Goal: Navigation & Orientation: Find specific page/section

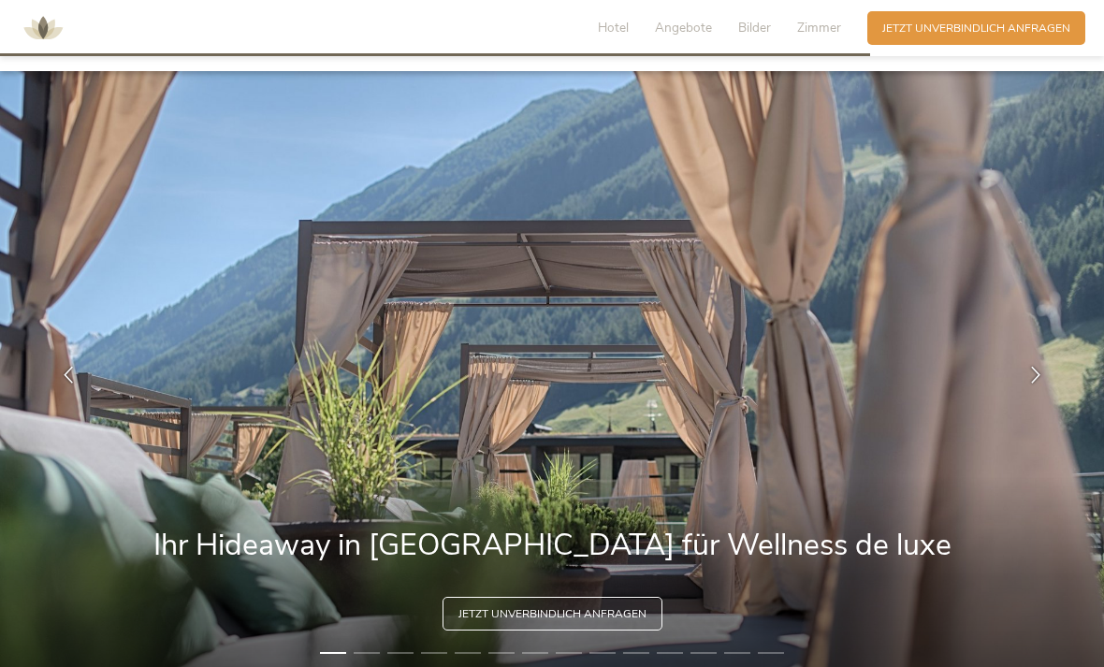
select select
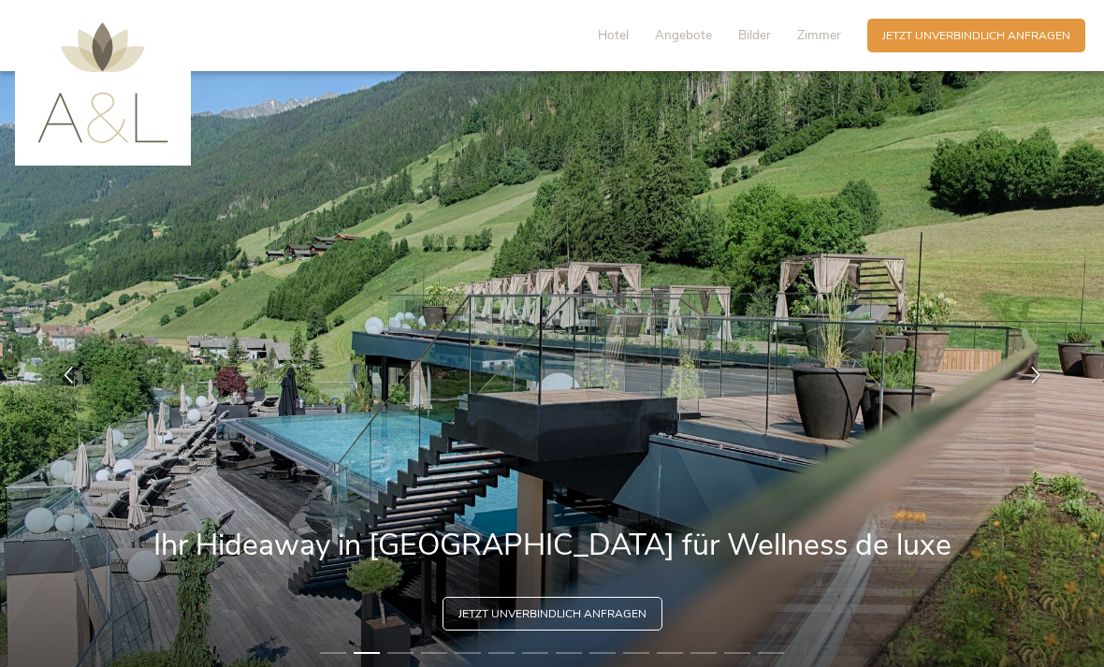
click at [623, 36] on span "Hotel" at bounding box center [613, 35] width 31 height 18
click at [112, 51] on img at bounding box center [102, 82] width 131 height 121
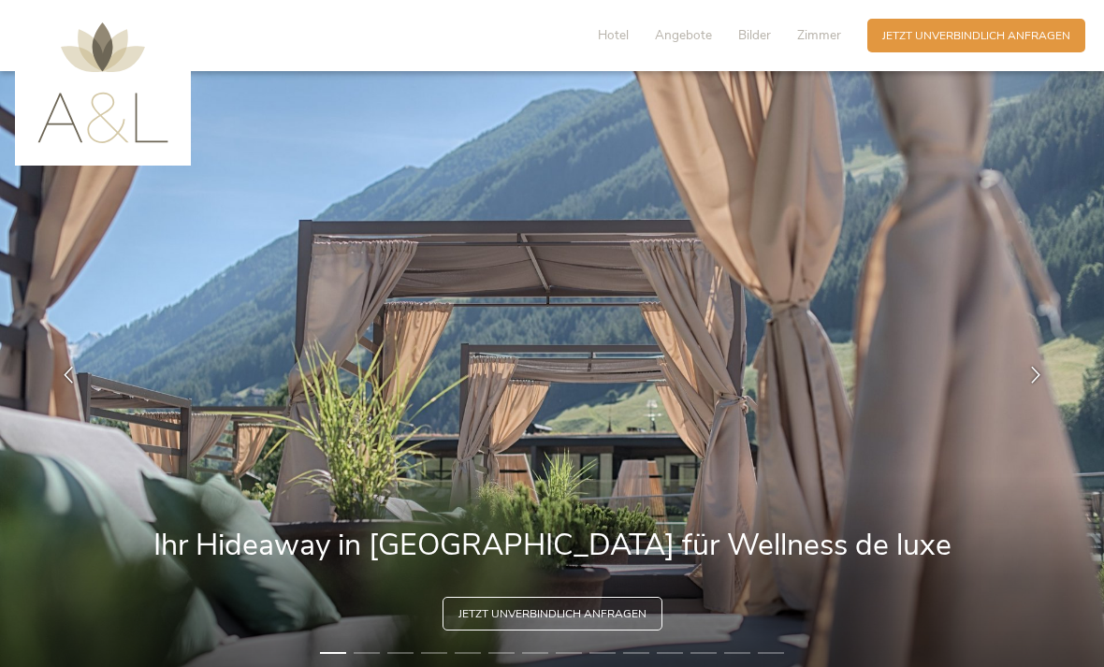
click at [98, 120] on img at bounding box center [102, 82] width 131 height 121
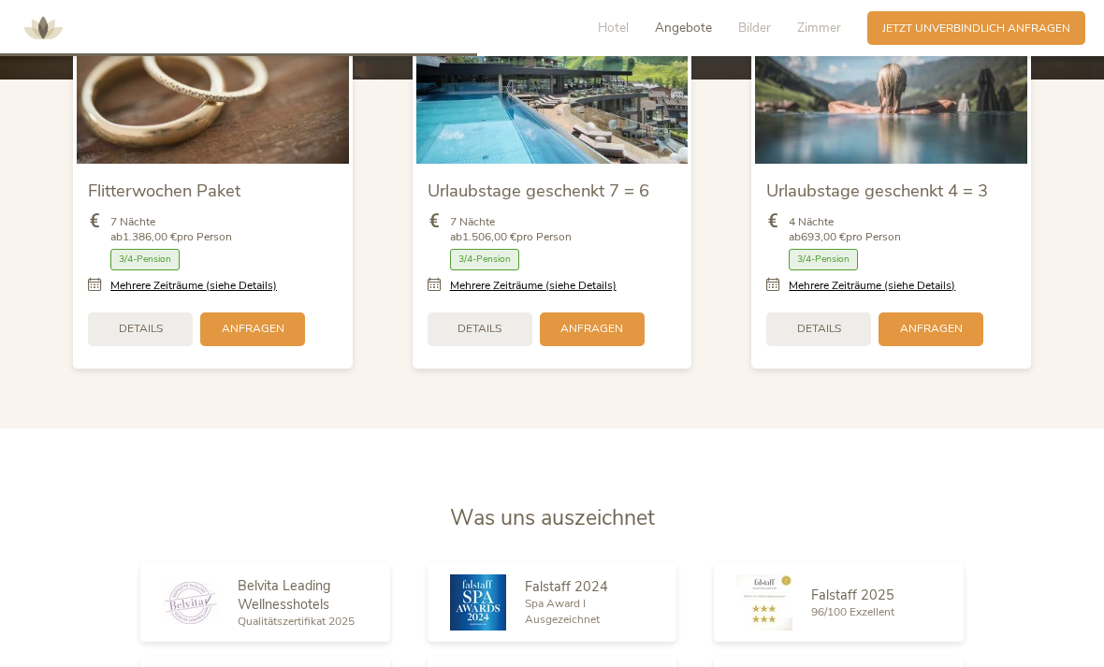
scroll to position [2058, 0]
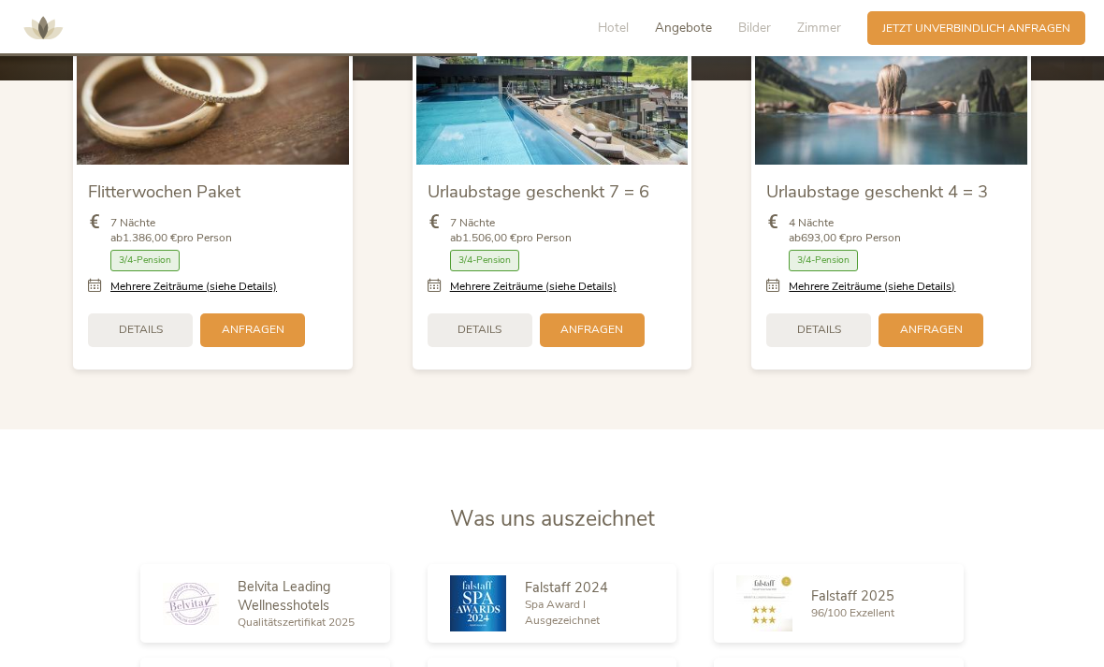
click at [523, 295] on link "Mehrere Zeiträume (siehe Details)" at bounding box center [533, 287] width 167 height 16
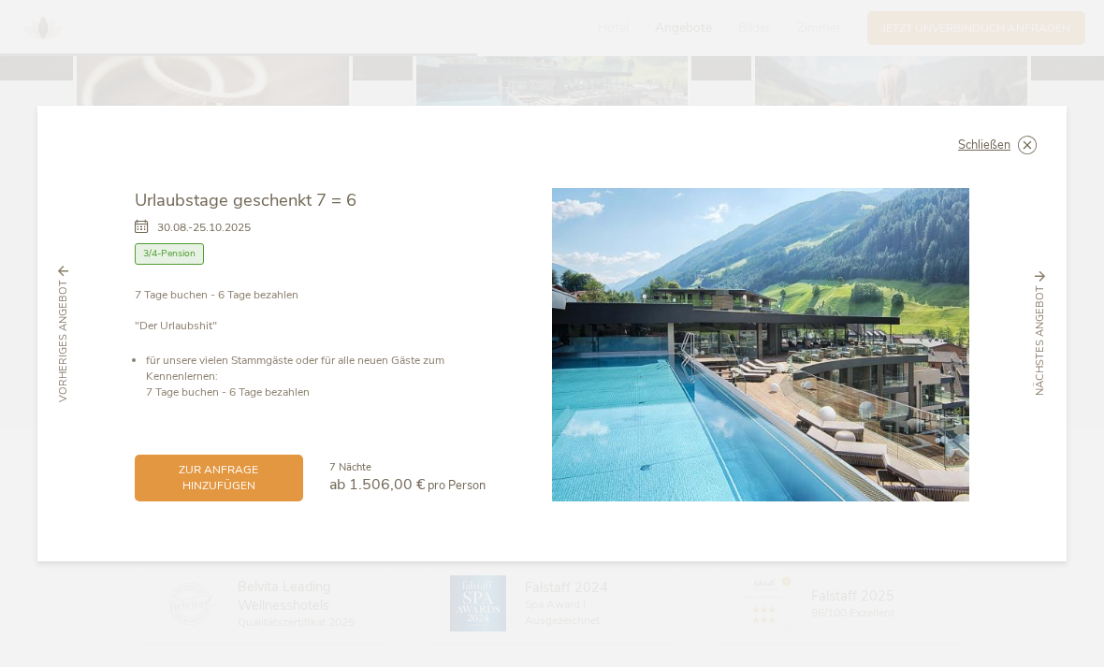
click at [386, 475] on div "7 Nächte" at bounding box center [407, 467] width 156 height 15
click at [998, 152] on span "Schließen" at bounding box center [984, 145] width 52 height 12
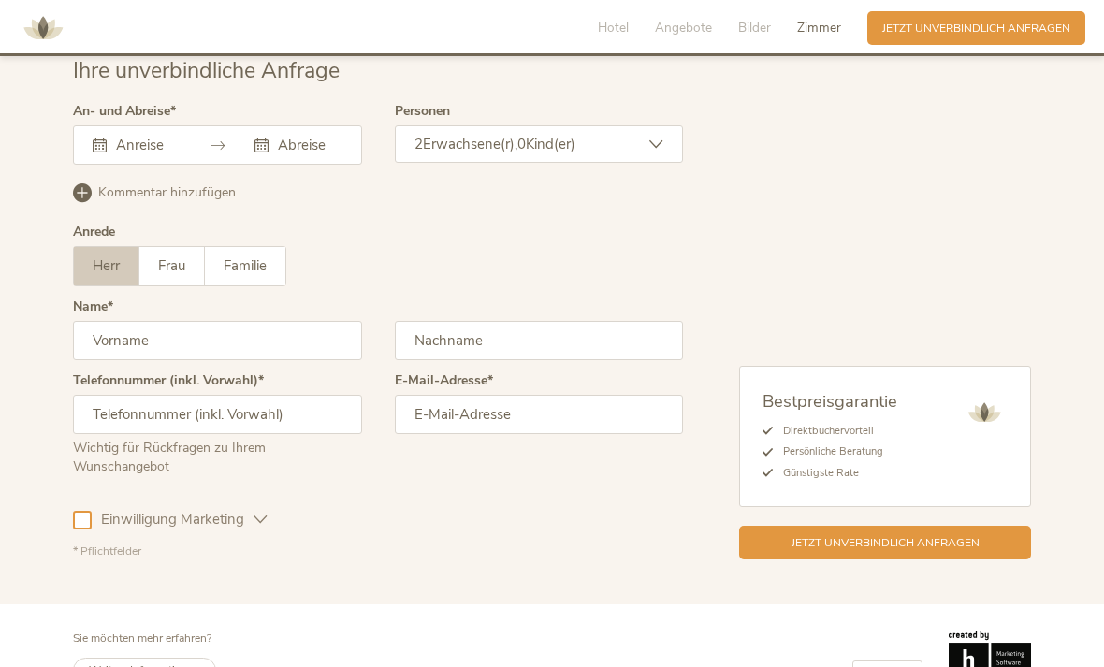
scroll to position [4766, 0]
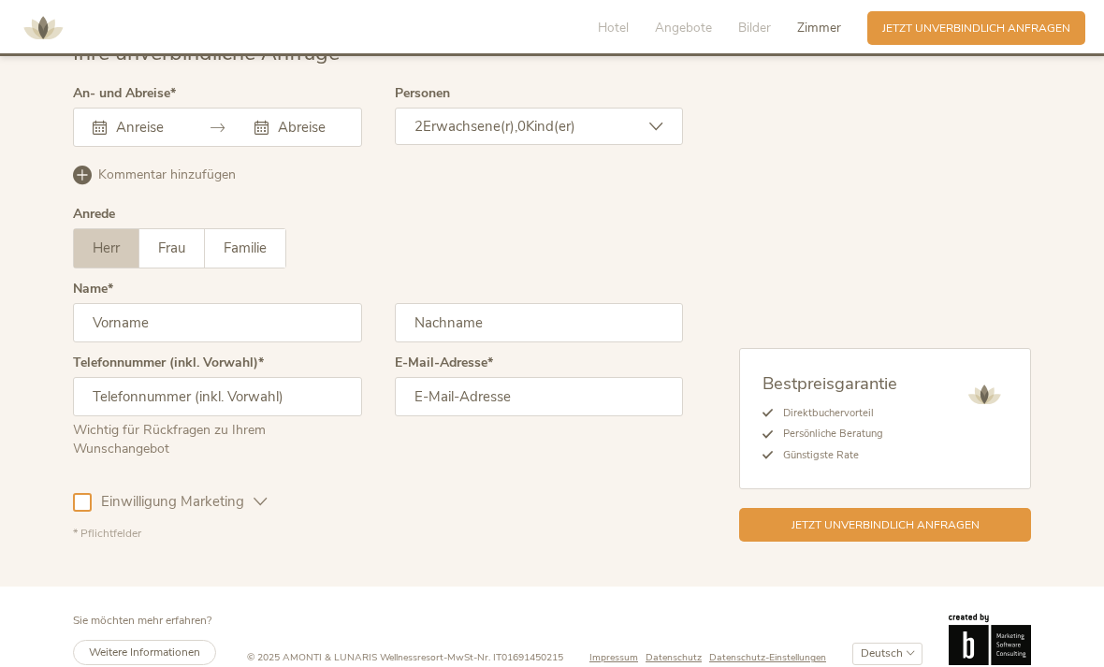
click at [827, 30] on span "Zimmer" at bounding box center [819, 28] width 44 height 18
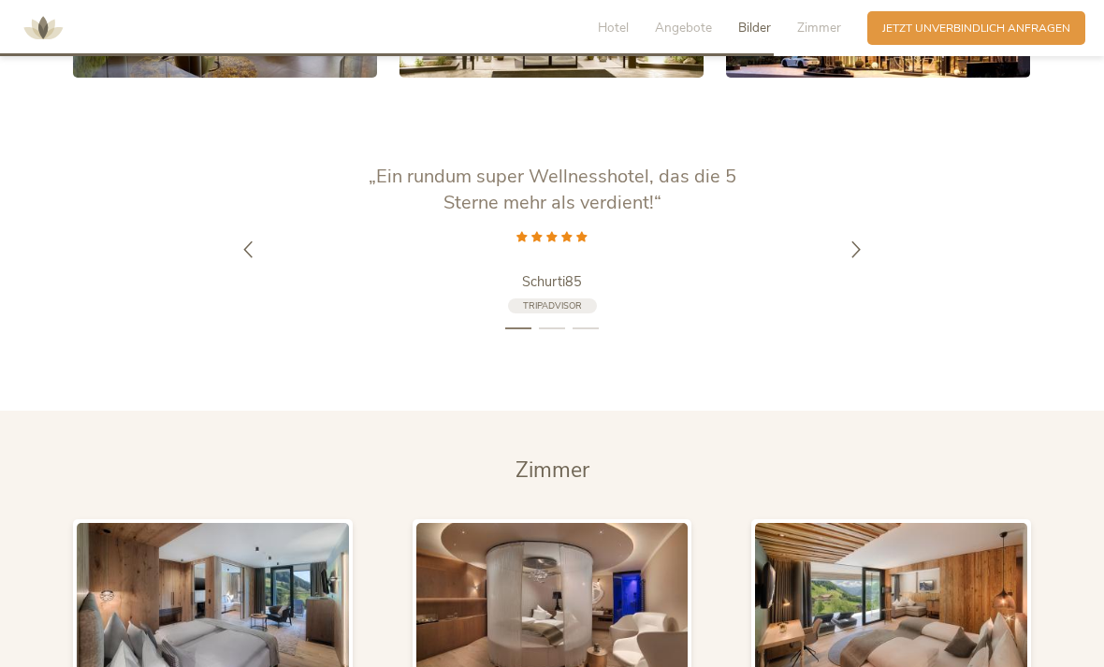
scroll to position [3377, 0]
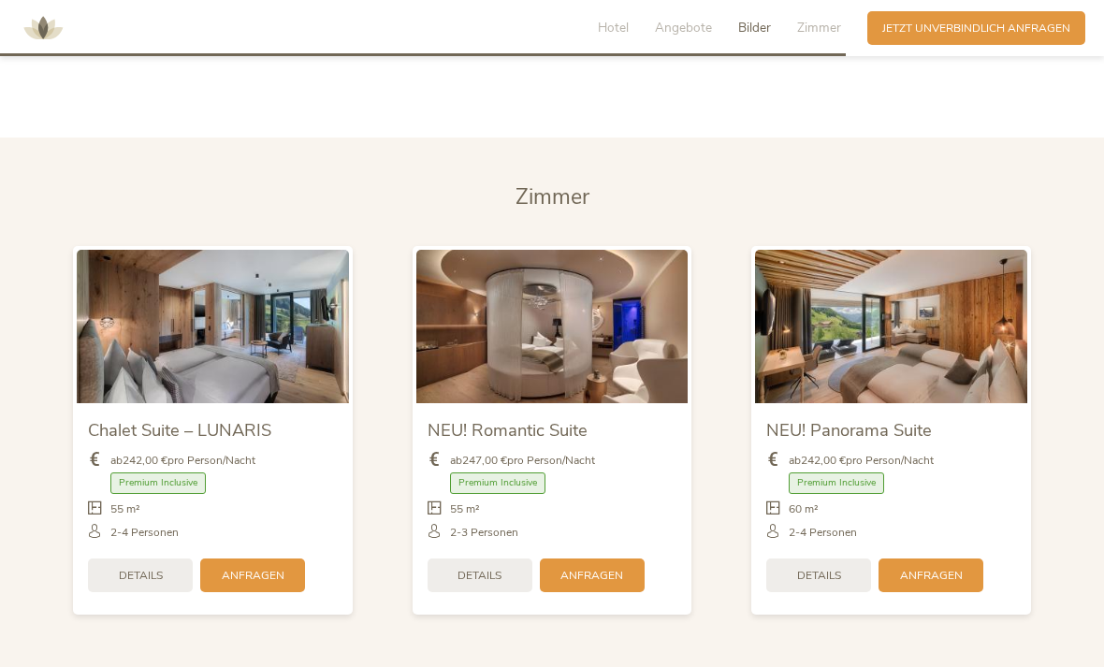
scroll to position [3652, 0]
click at [252, 443] on span "Chalet Suite – LUNARIS" at bounding box center [179, 430] width 183 height 23
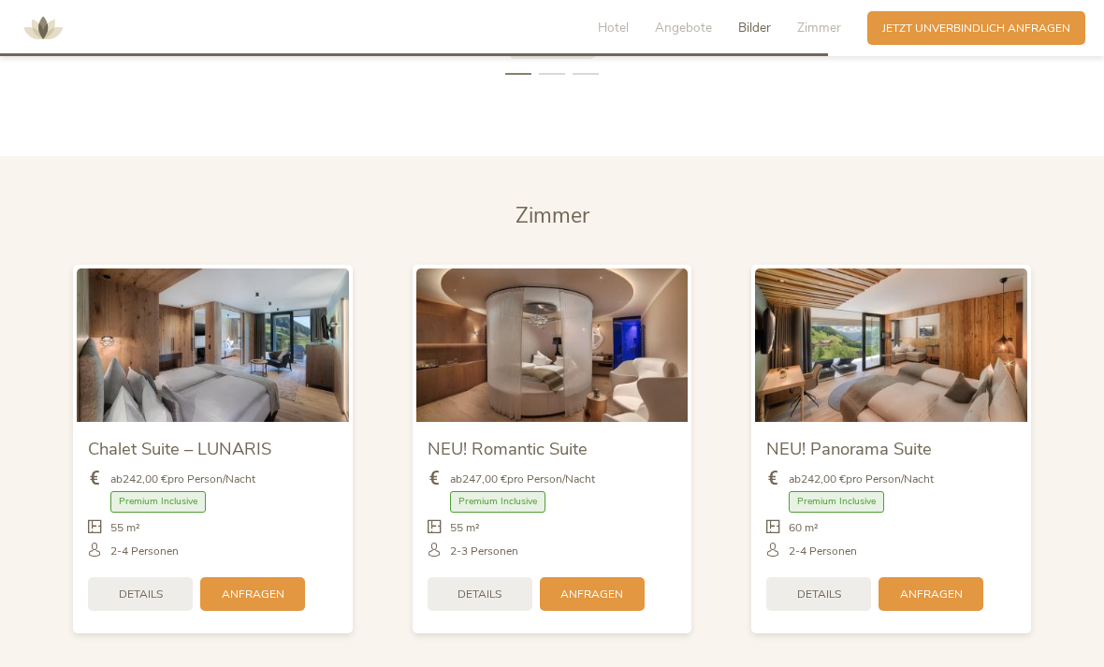
scroll to position [3610, 0]
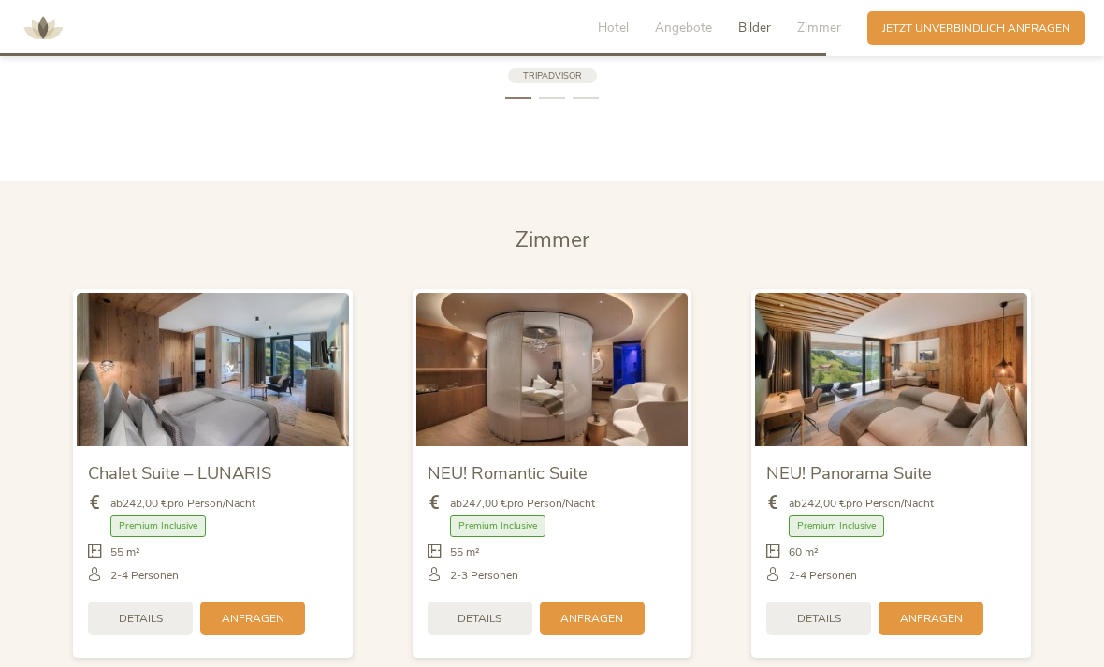
click at [546, 255] on span "Zimmer" at bounding box center [553, 240] width 74 height 29
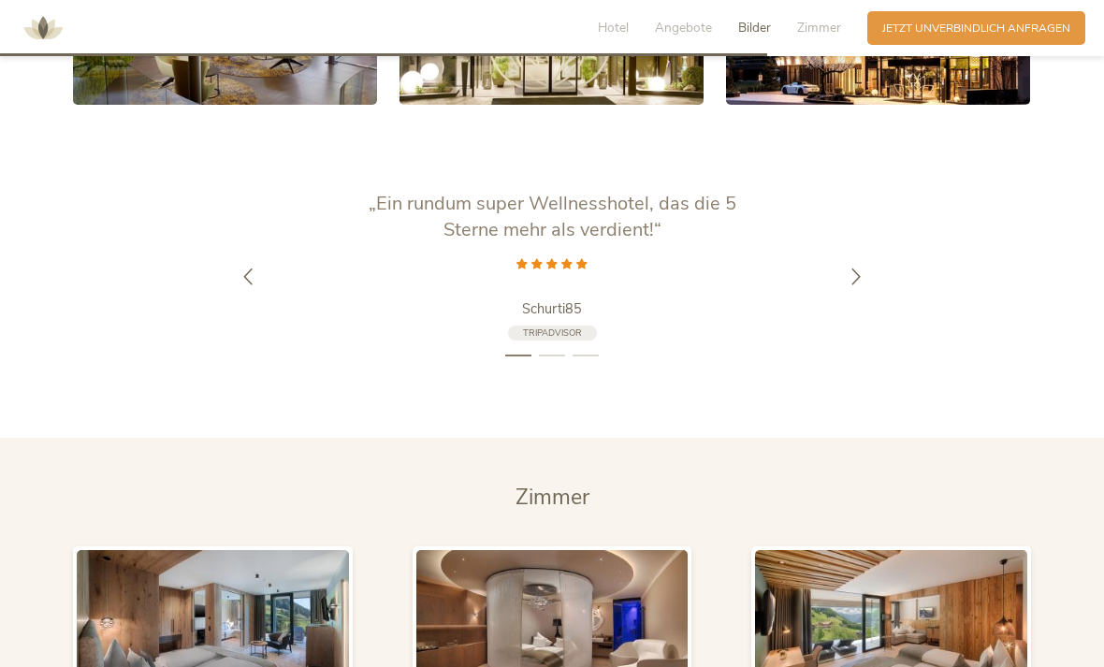
scroll to position [3355, 0]
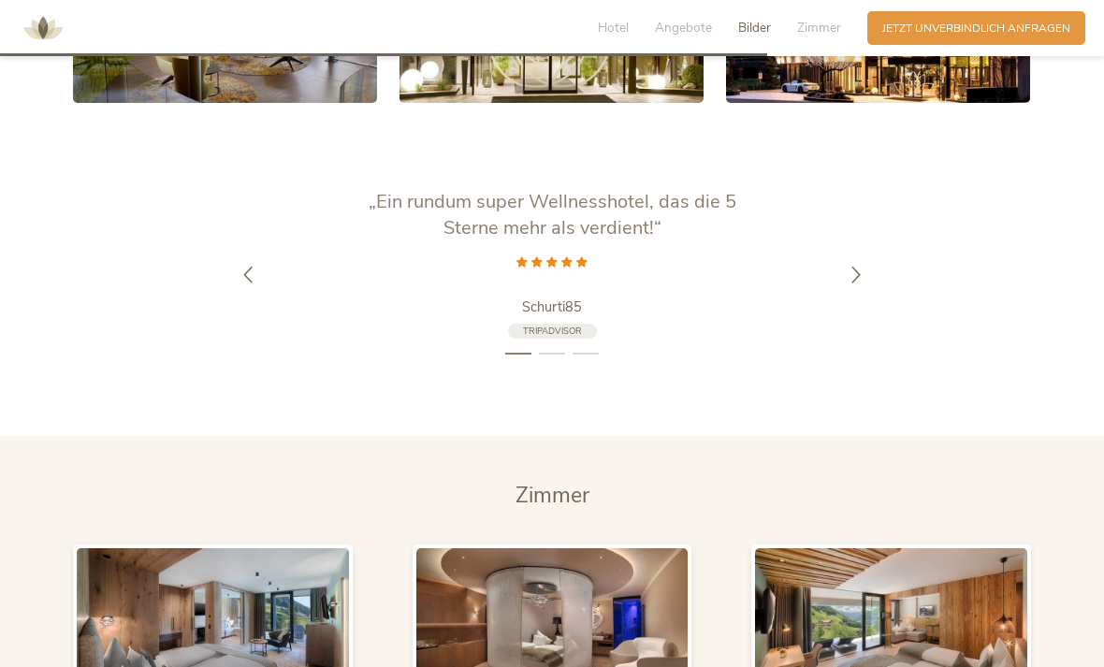
click at [601, 28] on span "Hotel" at bounding box center [613, 28] width 31 height 18
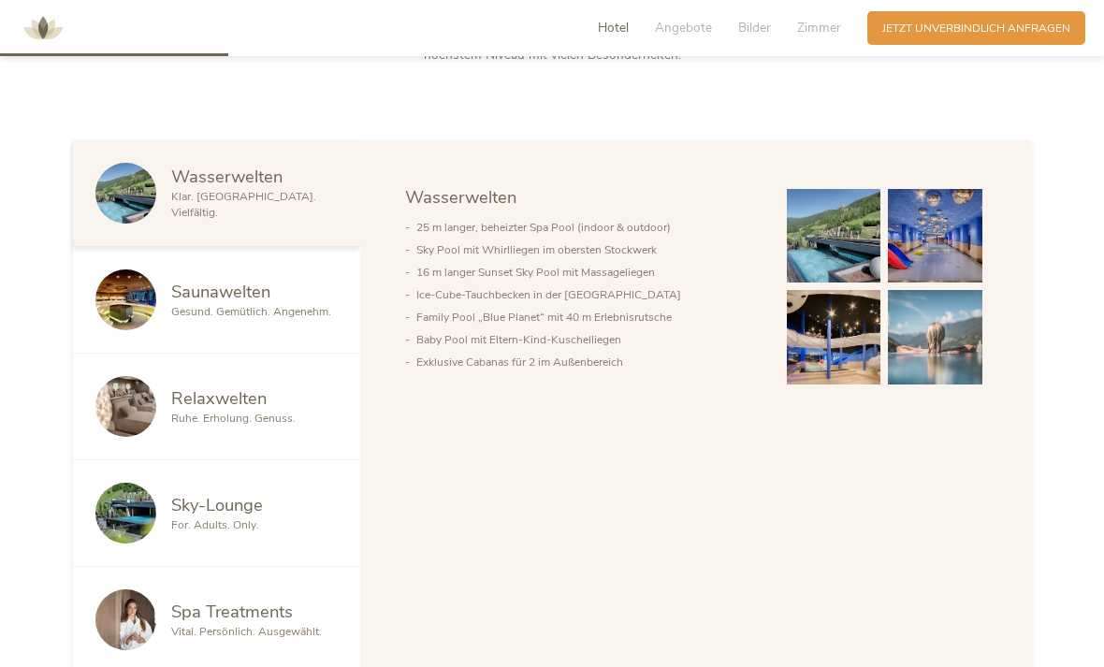
scroll to position [794, 0]
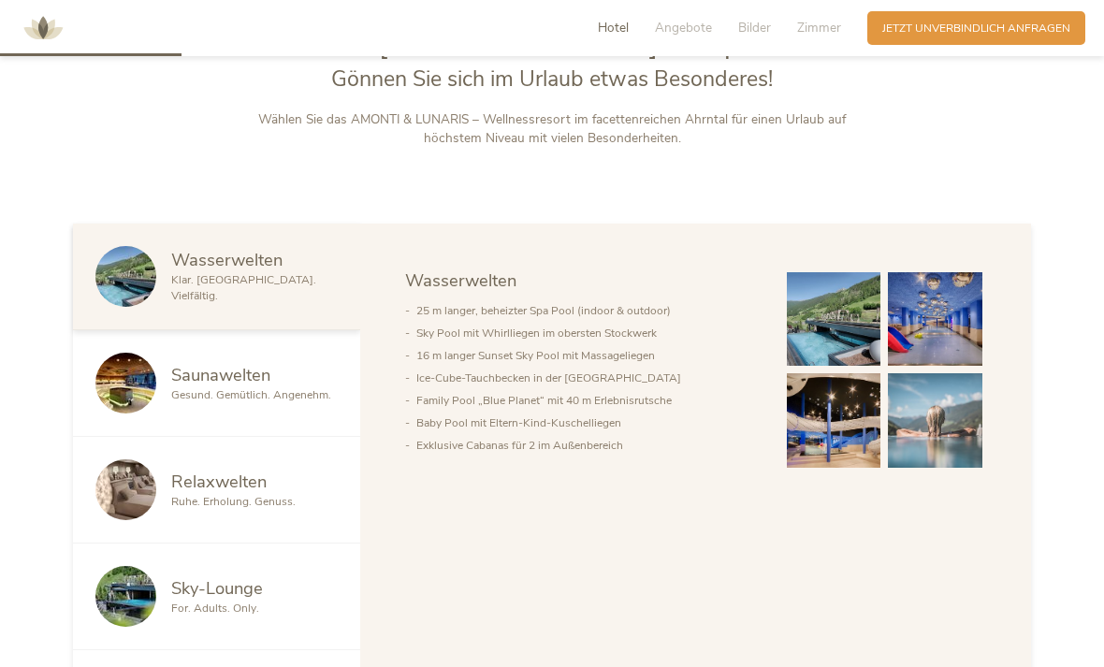
click at [704, 28] on span "Angebote" at bounding box center [683, 28] width 57 height 18
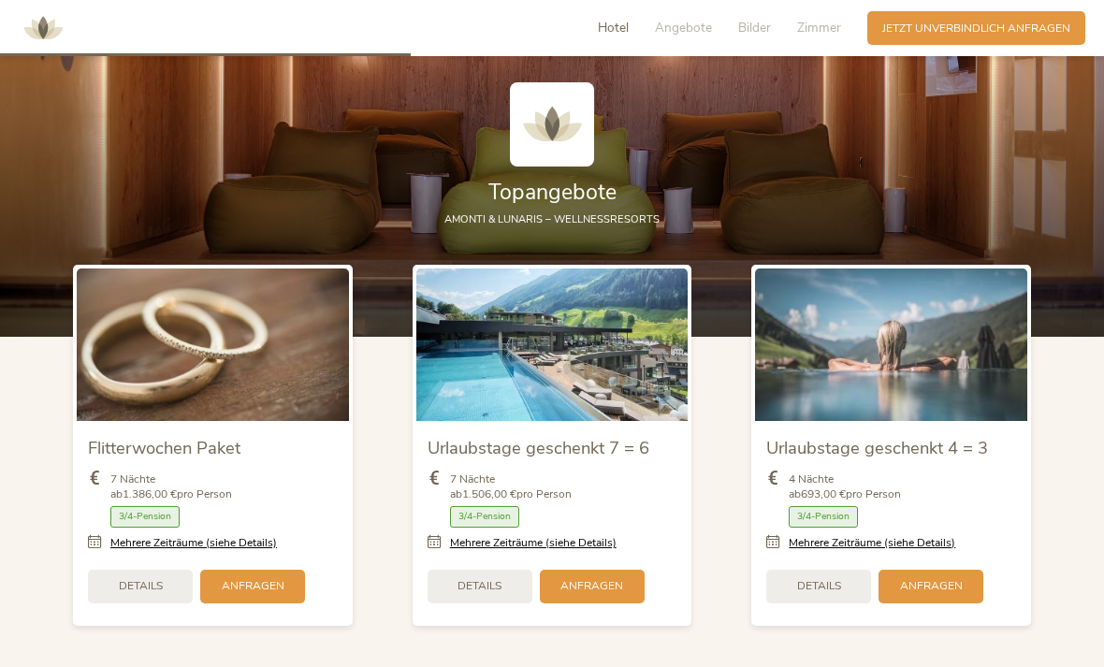
scroll to position [1810, 0]
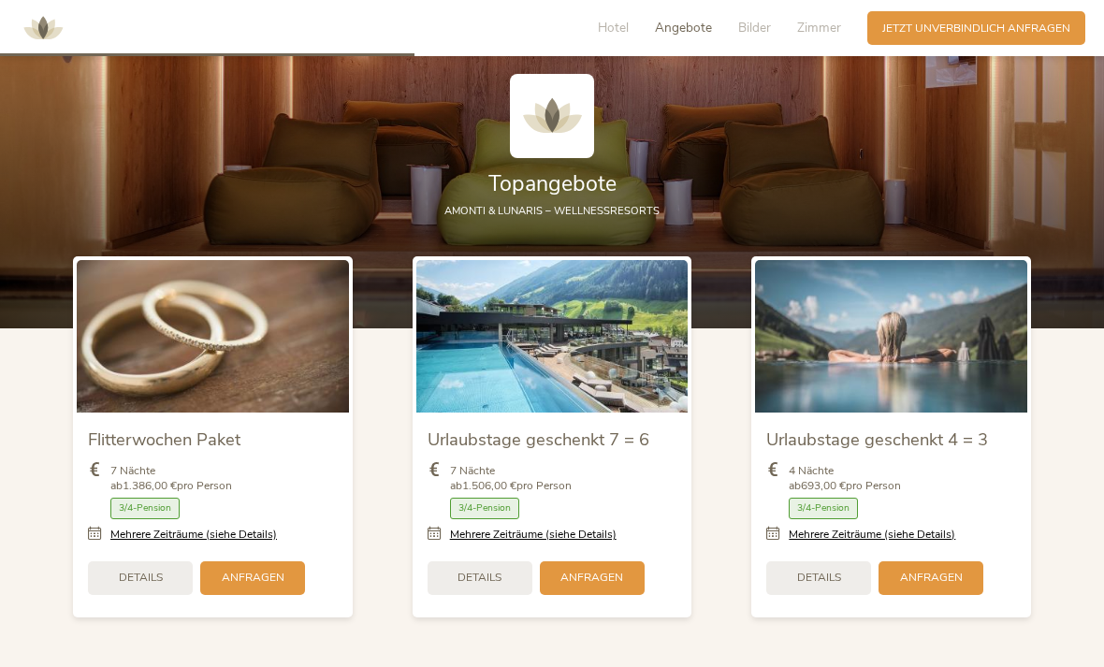
click at [828, 34] on span "Zimmer" at bounding box center [819, 28] width 44 height 18
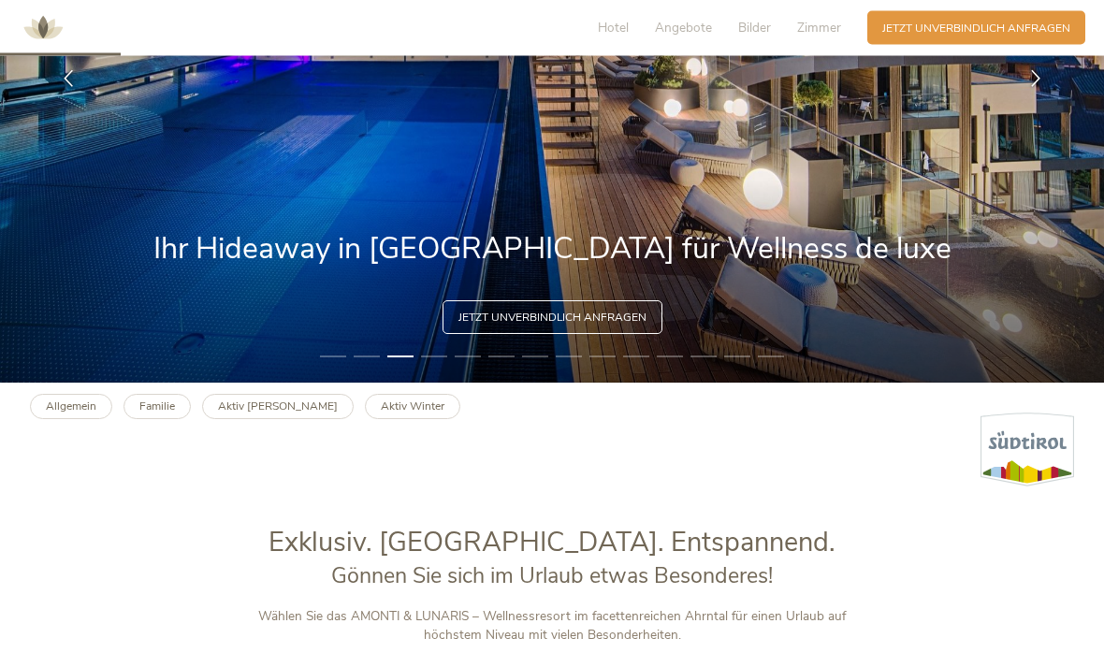
scroll to position [0, 0]
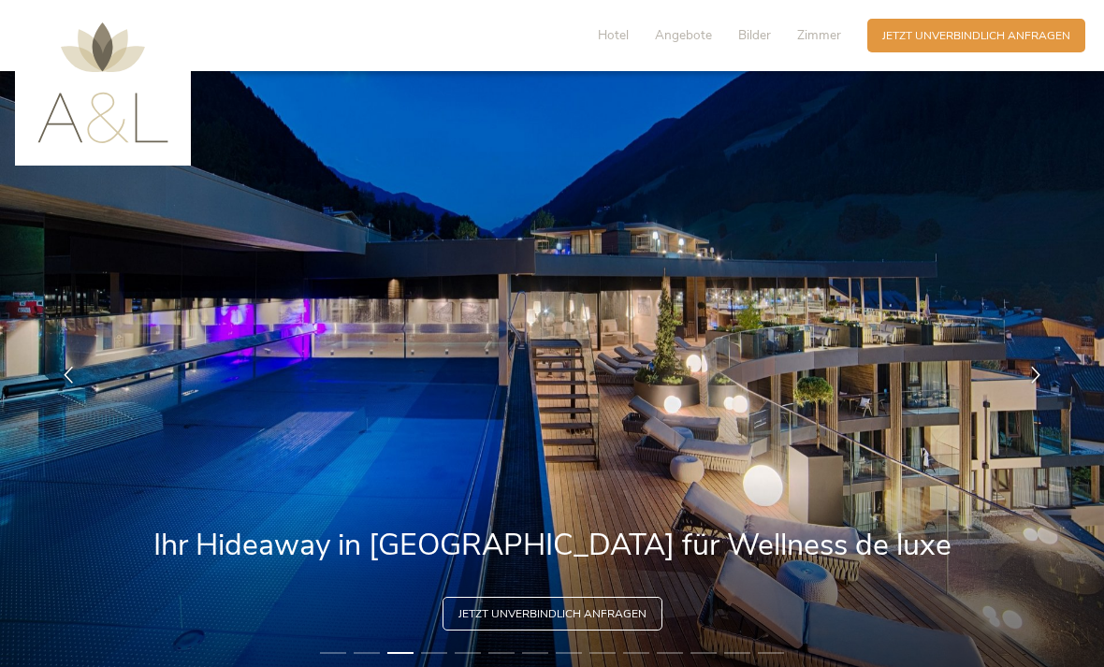
click at [89, 97] on img at bounding box center [102, 82] width 131 height 121
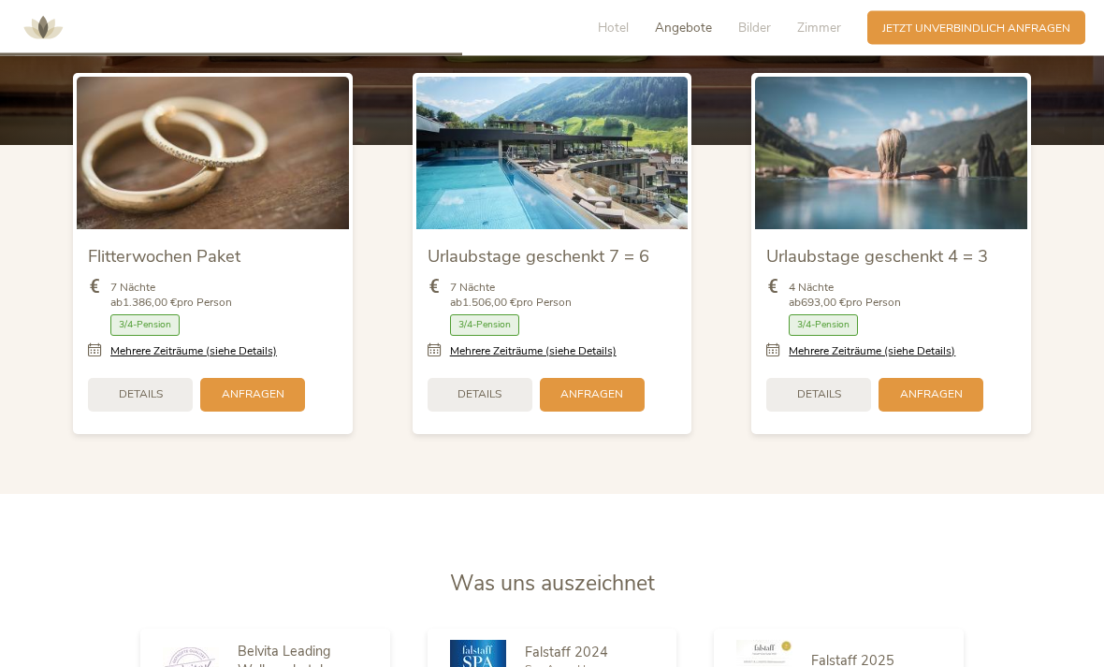
scroll to position [1995, 0]
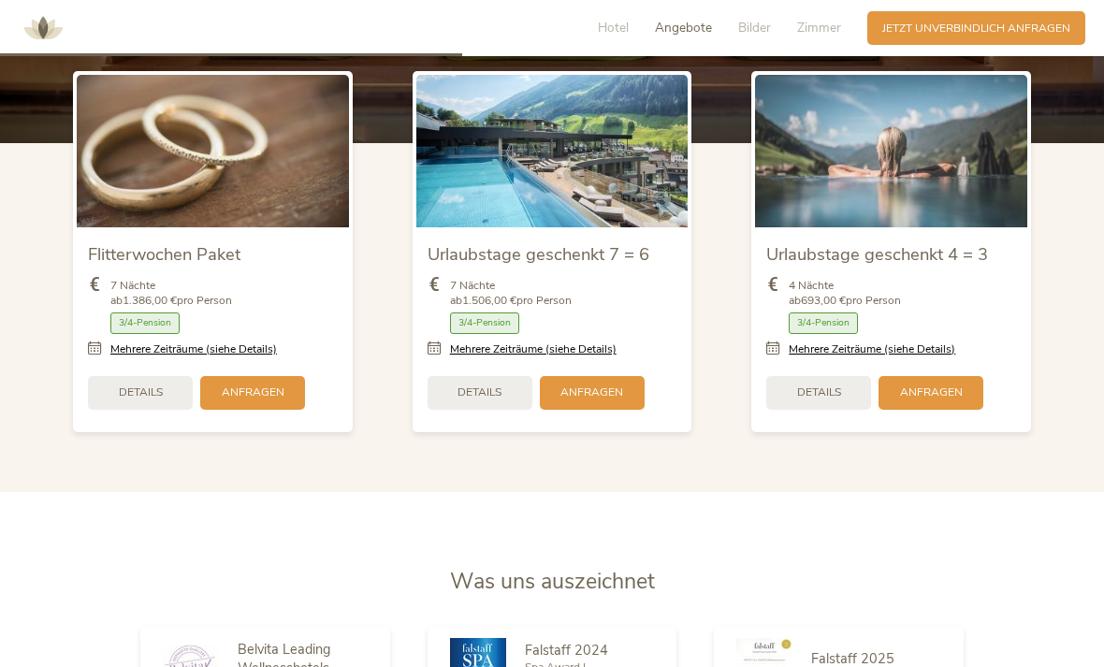
click at [494, 400] on span "Details" at bounding box center [480, 393] width 44 height 16
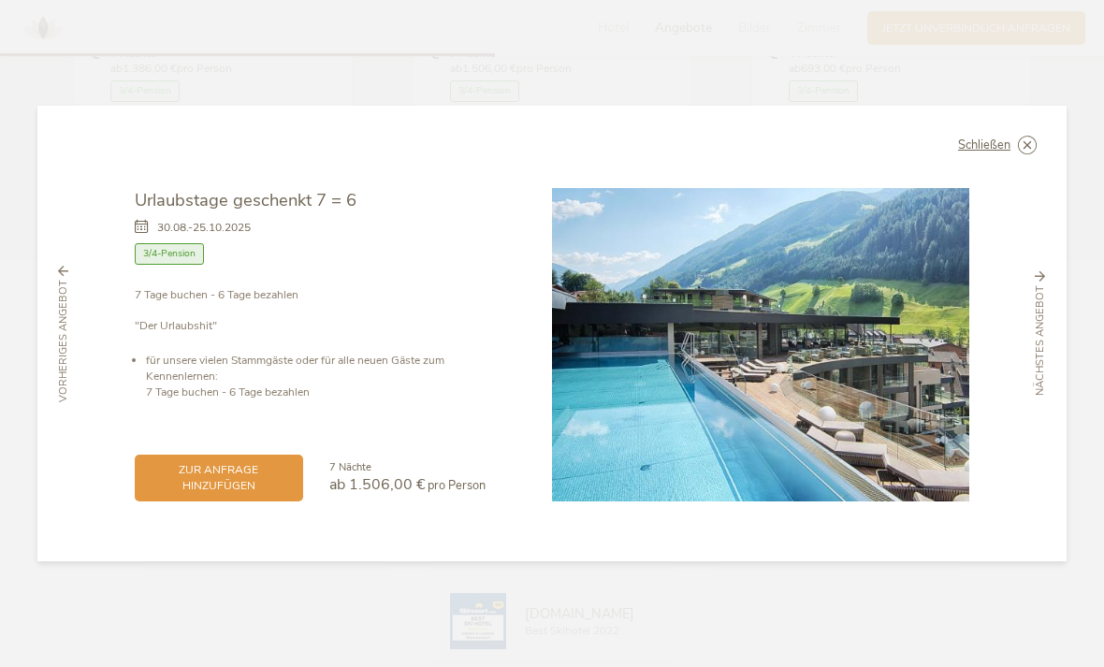
scroll to position [2256, 0]
click at [1035, 163] on div "Schließen Urlaubstage geschenkt 7 = 6 30.08.-25.10.2025 Halbpension" at bounding box center [551, 333] width 1029 height 455
click at [0, 0] on icon at bounding box center [0, 0] width 0 height 0
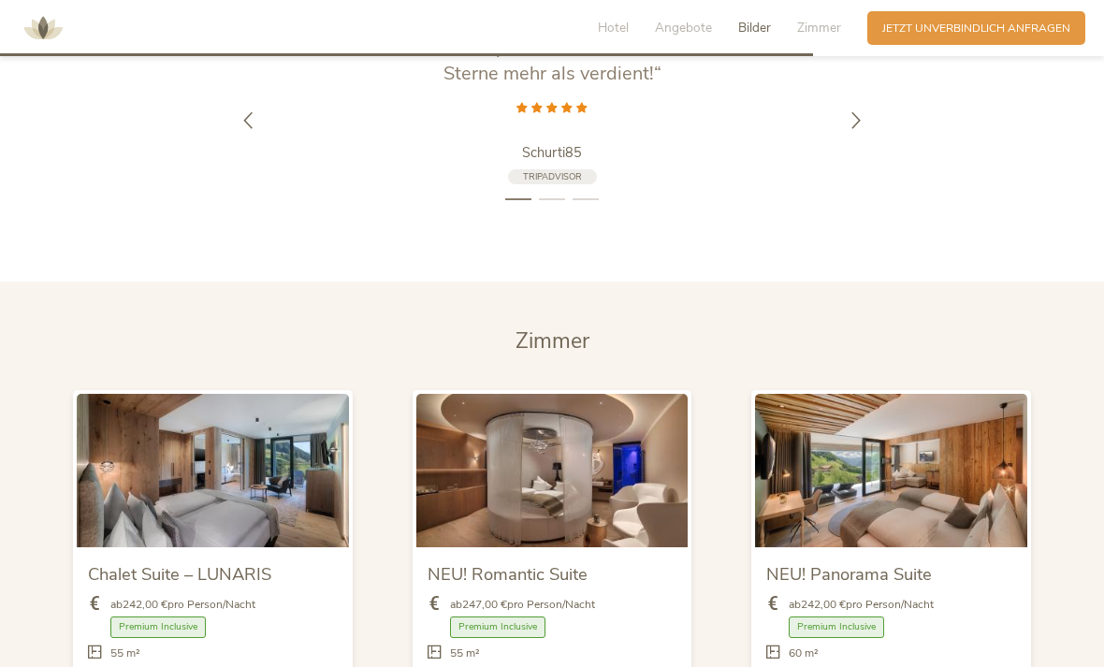
scroll to position [3508, 0]
click at [251, 532] on img at bounding box center [213, 471] width 272 height 153
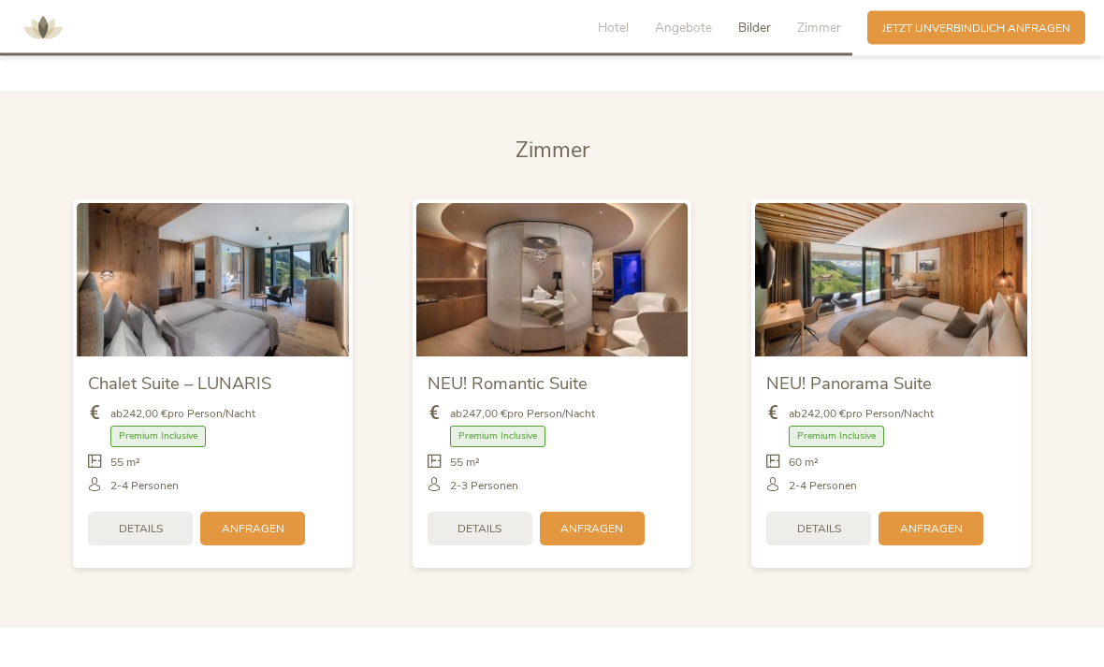
scroll to position [3706, 0]
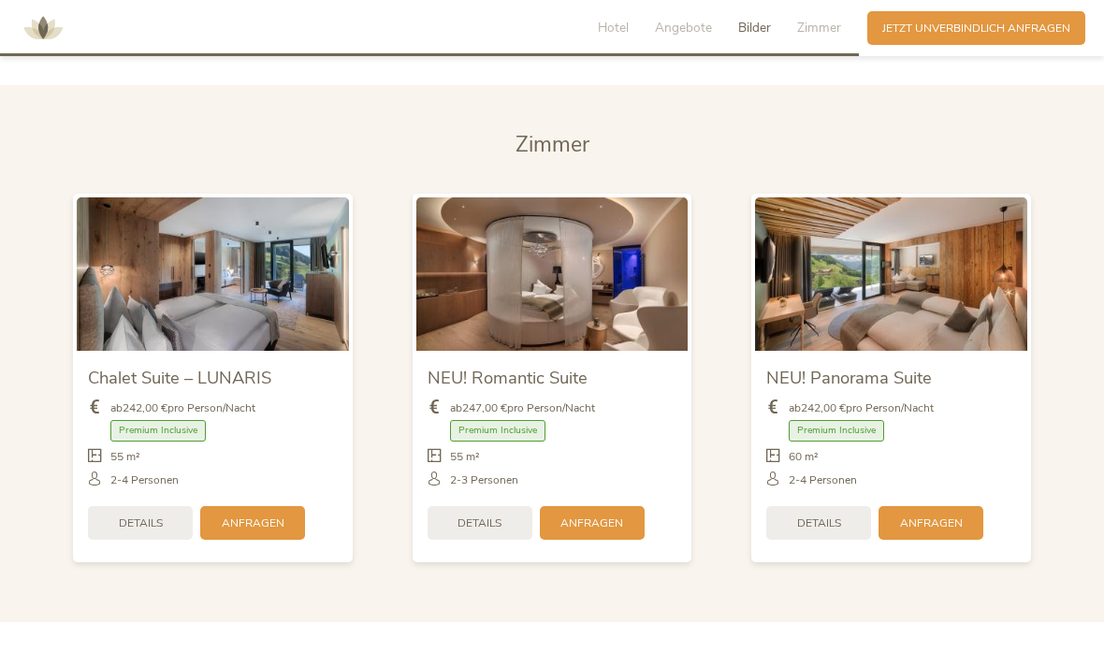
click at [144, 532] on span "Details" at bounding box center [141, 524] width 44 height 16
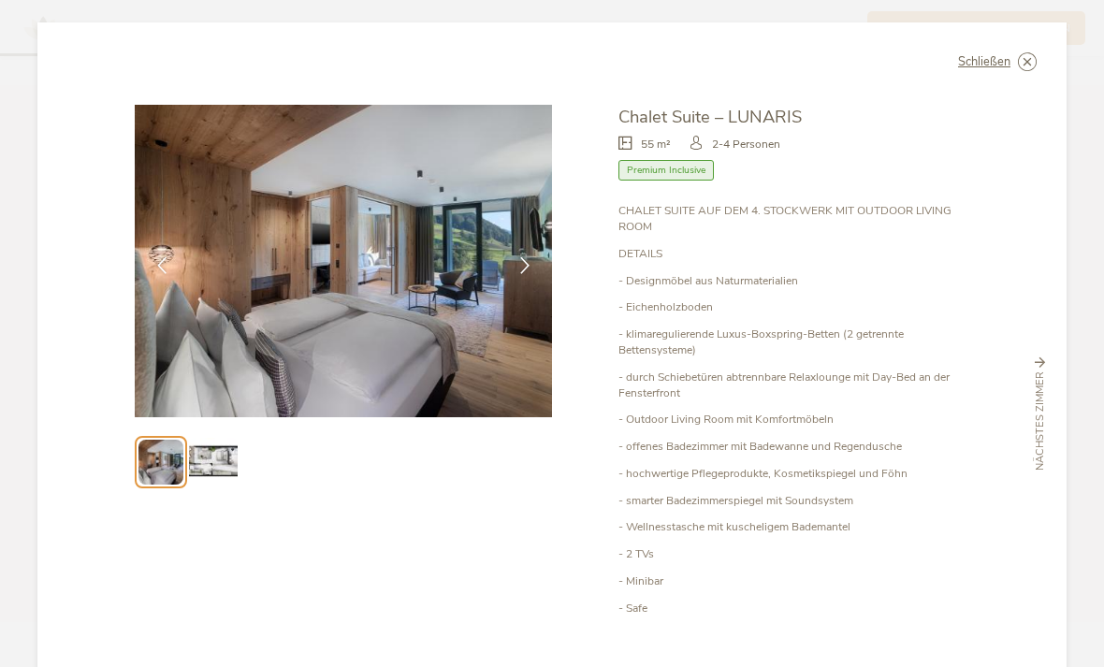
scroll to position [0, 0]
click at [0, 0] on icon at bounding box center [0, 0] width 0 height 0
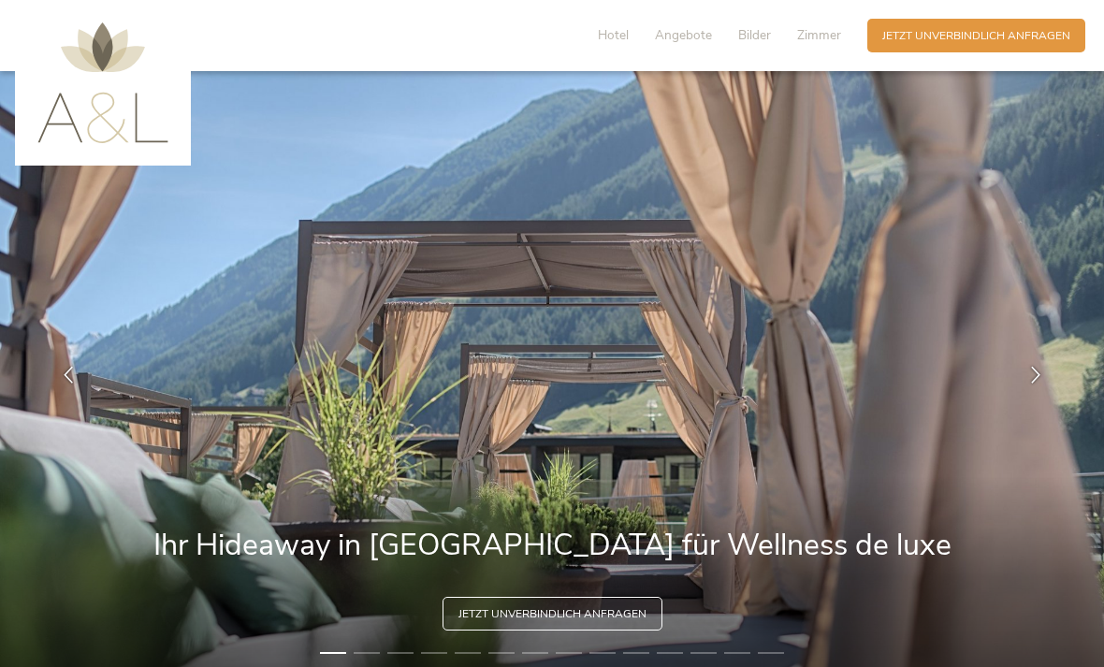
click at [612, 28] on span "Hotel" at bounding box center [613, 35] width 31 height 18
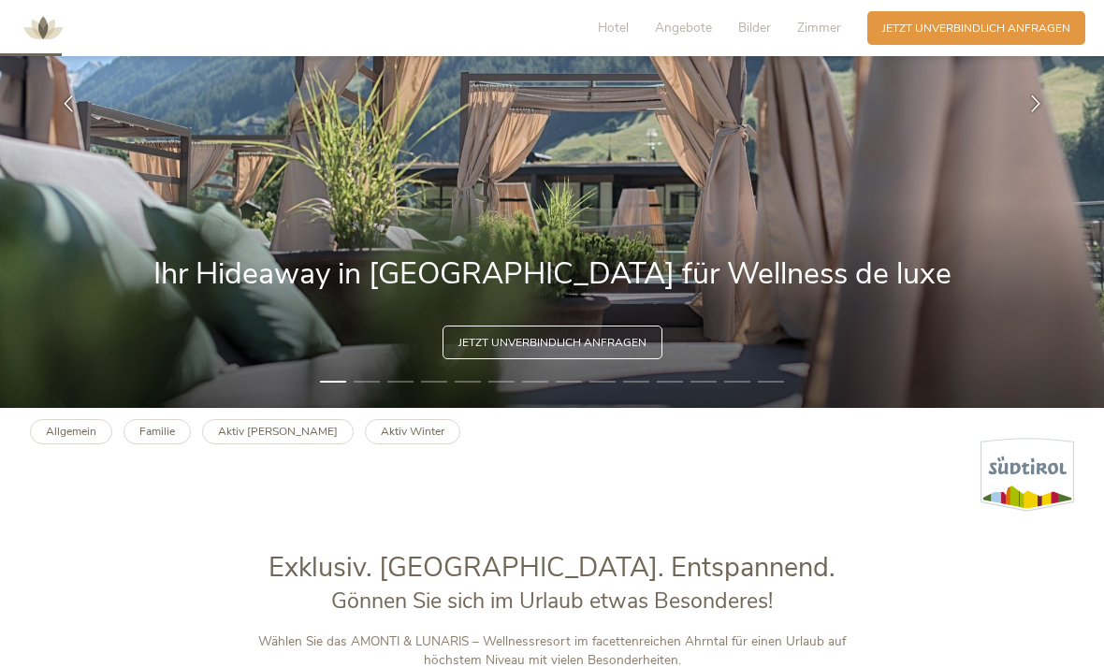
scroll to position [269, 0]
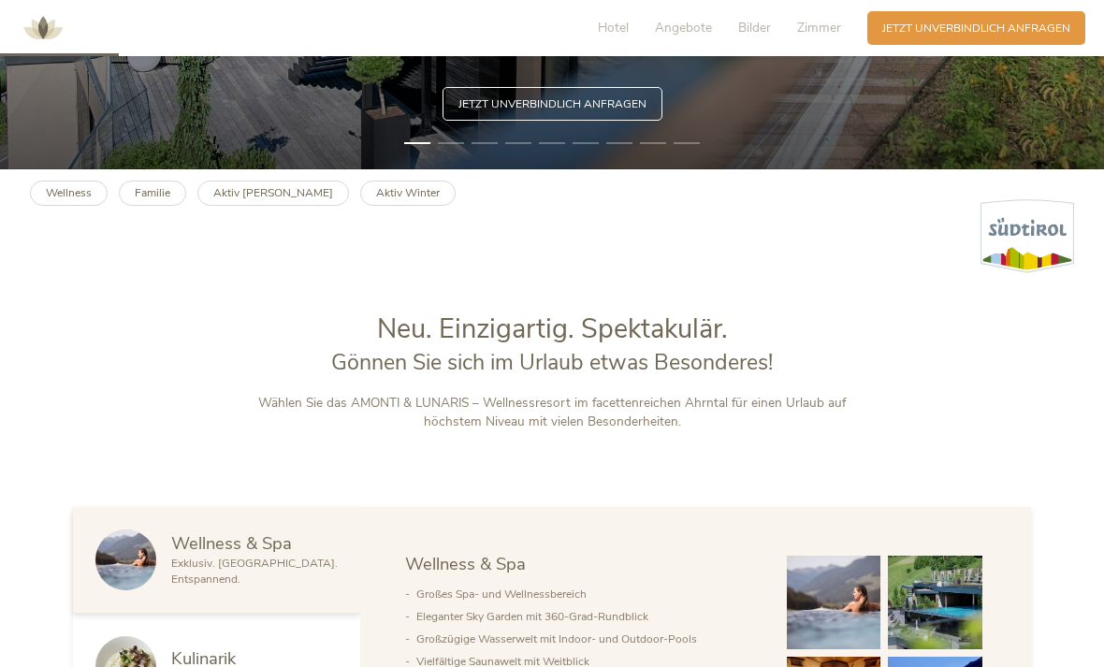
scroll to position [509, 0]
